Goal: Task Accomplishment & Management: Complete application form

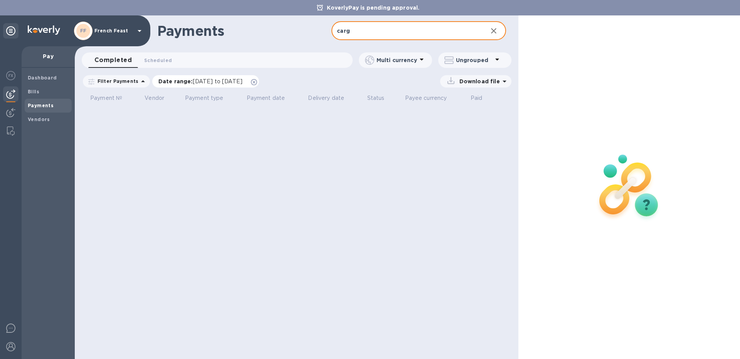
type input "carg"
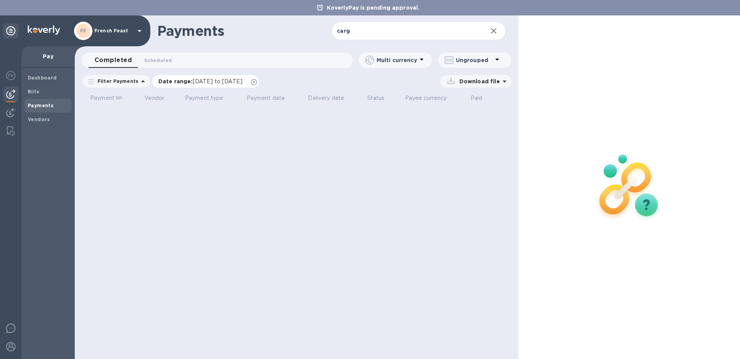
click at [187, 79] on p "Date range : [DATE] to [DATE]" at bounding box center [202, 81] width 88 height 8
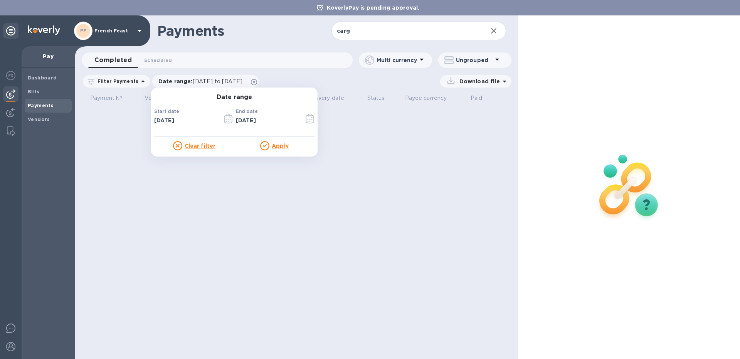
click at [158, 120] on input "[DATE]" at bounding box center [185, 121] width 62 height 12
type input "[DATE]"
click at [278, 149] on p "Apply" at bounding box center [280, 146] width 17 height 8
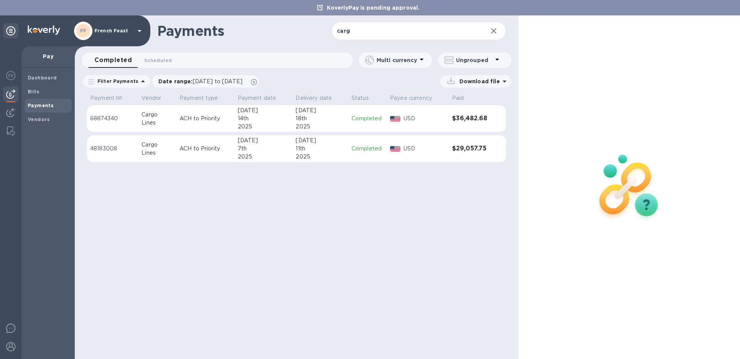
click at [281, 120] on div "14th" at bounding box center [264, 119] width 52 height 8
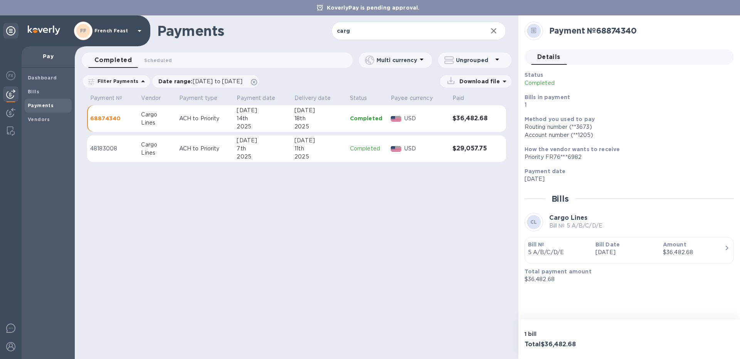
click at [269, 150] on div "7th" at bounding box center [263, 149] width 52 height 8
click at [261, 113] on div "[DATE]" at bounding box center [263, 110] width 52 height 8
click at [495, 33] on icon "button" at bounding box center [493, 30] width 9 height 9
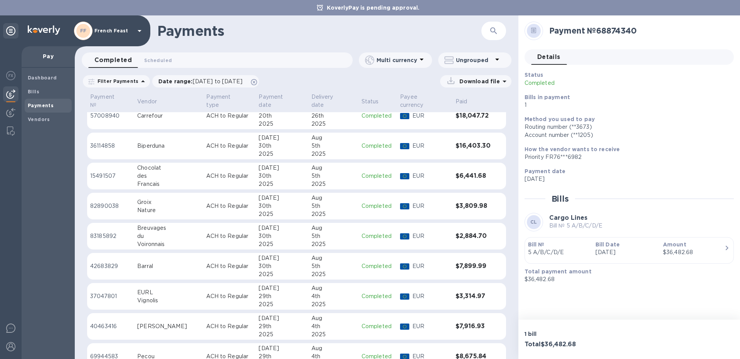
scroll to position [382, 0]
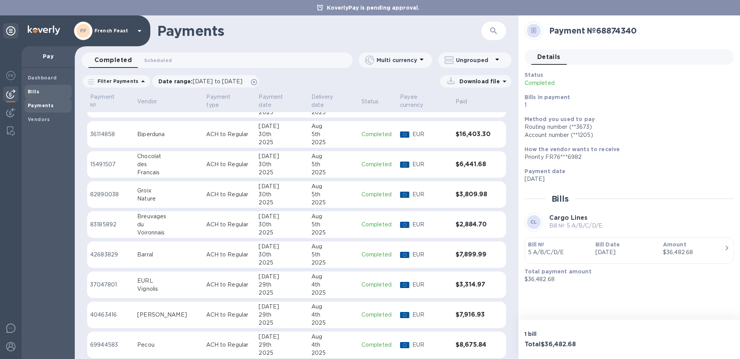
click at [34, 93] on b "Bills" at bounding box center [34, 92] width 12 height 6
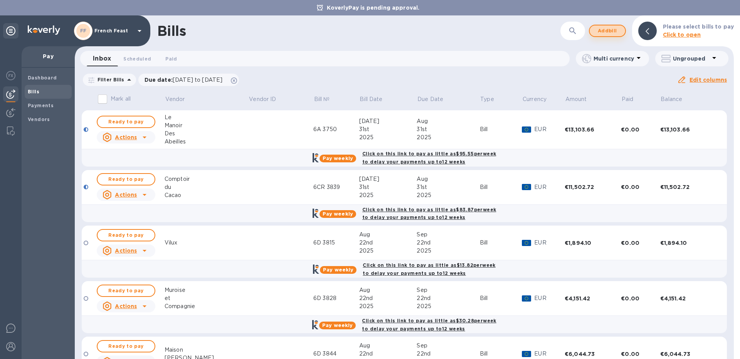
click at [601, 31] on span "Add bill" at bounding box center [607, 30] width 23 height 9
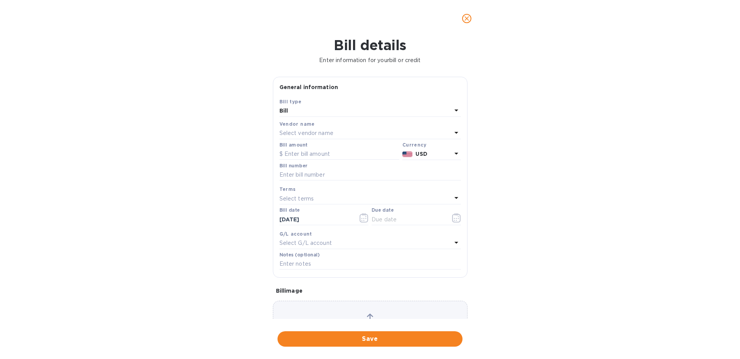
click at [302, 133] on p "Select vendor name" at bounding box center [307, 133] width 54 height 8
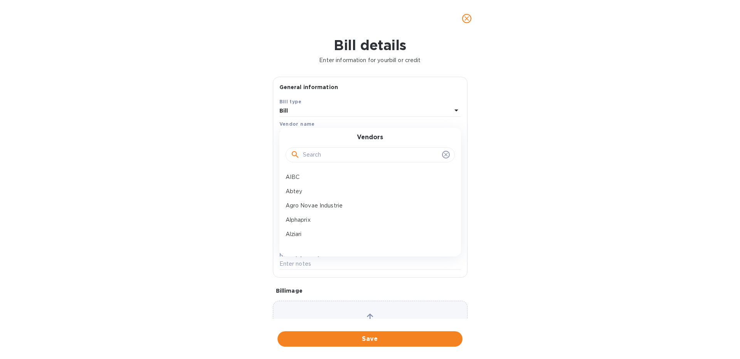
click at [327, 150] on input "text" at bounding box center [371, 155] width 136 height 12
type input "cargo"
click at [310, 178] on p "Cargo Lines" at bounding box center [367, 177] width 163 height 8
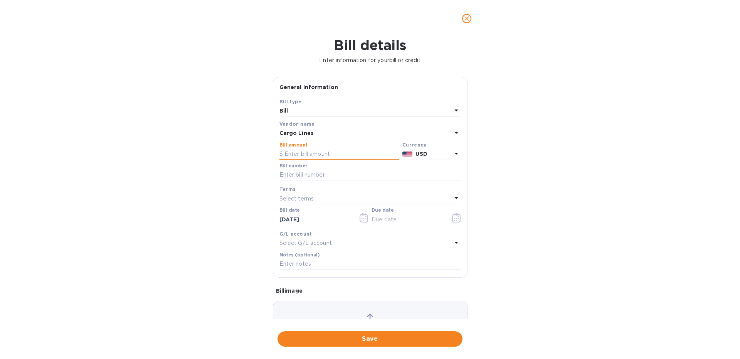
click at [293, 154] on input "text" at bounding box center [340, 154] width 120 height 12
type input "23,532.66"
click at [290, 178] on input "text" at bounding box center [371, 175] width 182 height 12
type input "6A 6DR 6D"
click at [455, 215] on icon "button" at bounding box center [456, 217] width 8 height 9
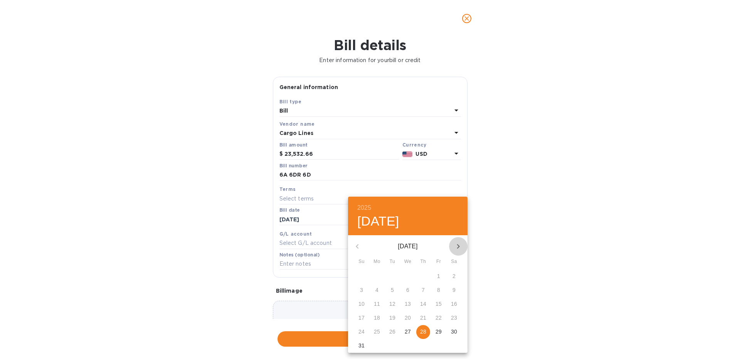
click at [457, 246] on icon "button" at bounding box center [458, 246] width 9 height 9
click at [363, 332] on p "28" at bounding box center [362, 332] width 6 height 8
type input "[DATE]"
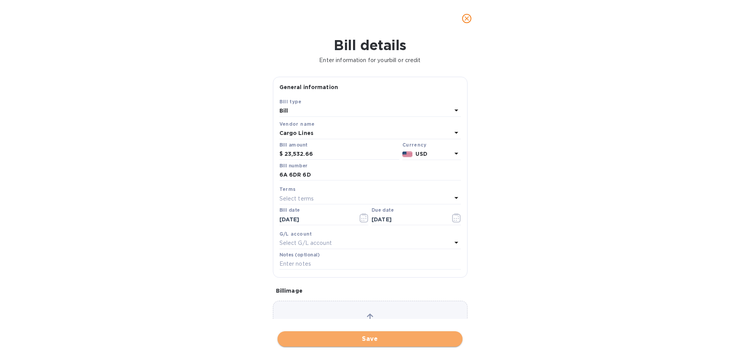
click at [339, 339] on span "Save" at bounding box center [370, 338] width 173 height 9
